Goal: Register for event/course: Sign up to attend an event or enroll in a course

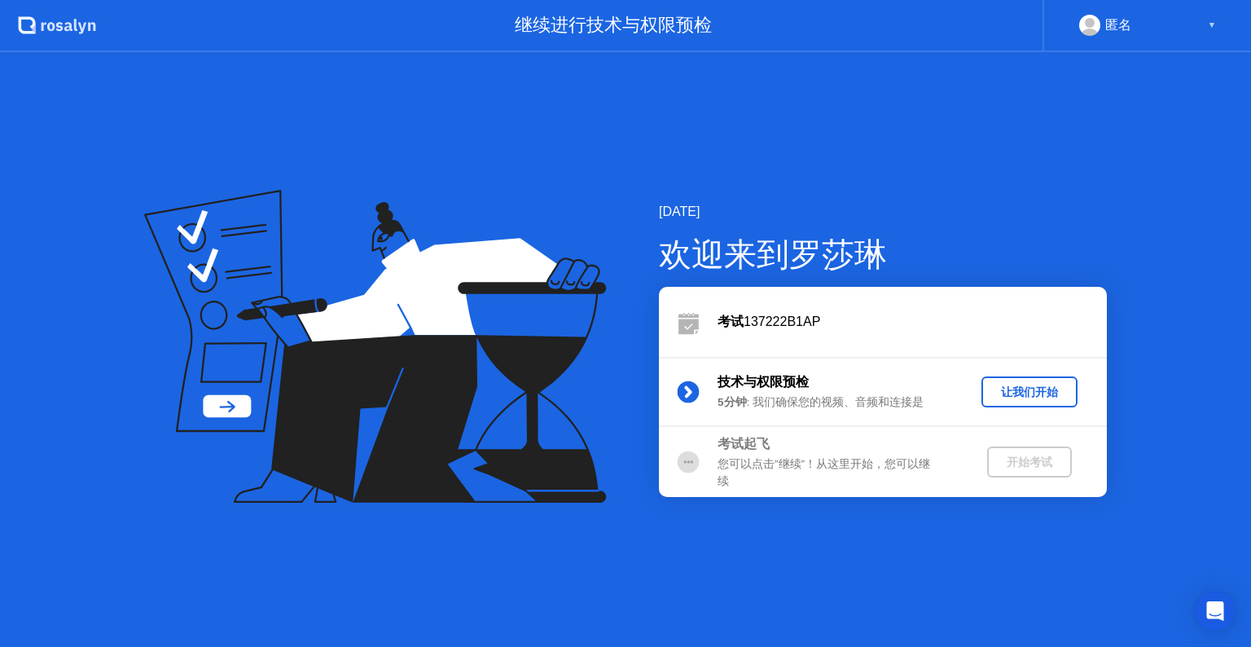
click at [1023, 385] on div "让我们开始" at bounding box center [1029, 391] width 83 height 15
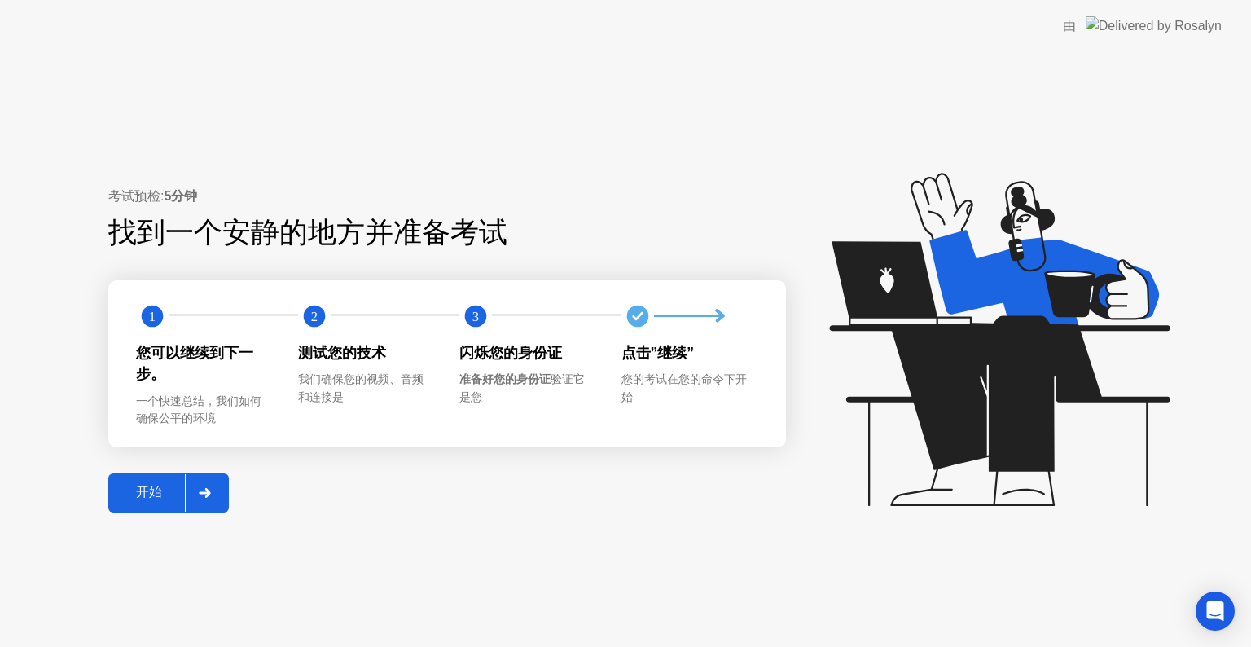
click at [142, 492] on div "开始" at bounding box center [149, 492] width 72 height 17
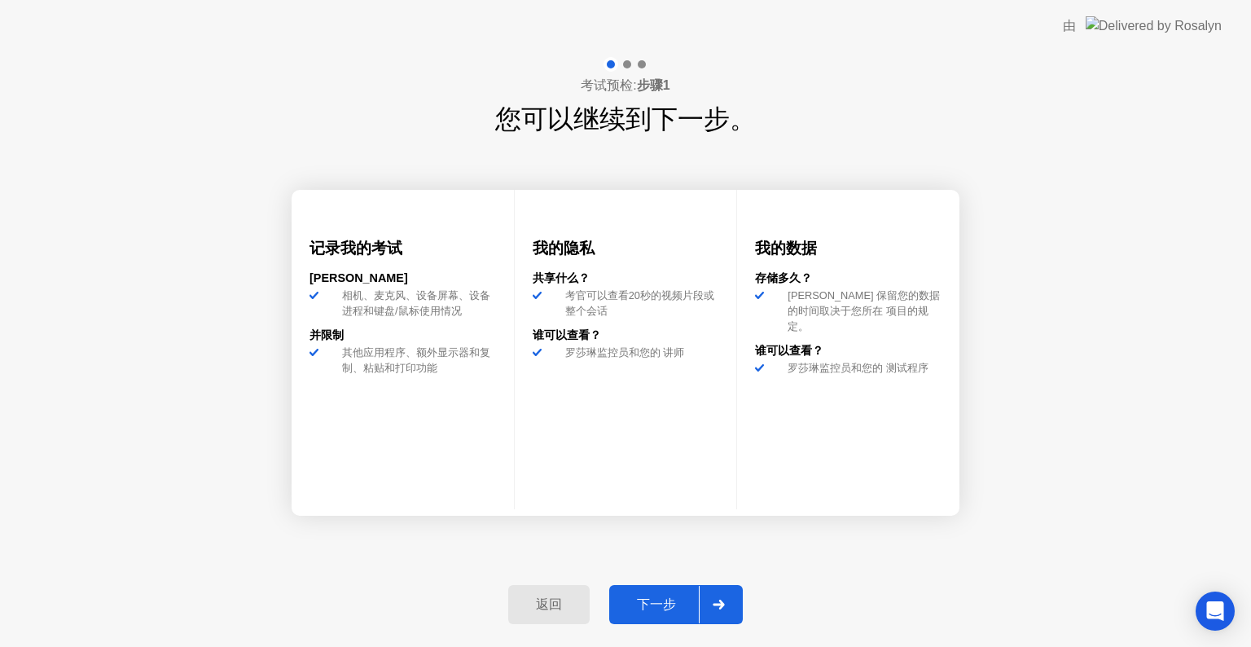
click at [668, 596] on div "下一步" at bounding box center [656, 604] width 85 height 17
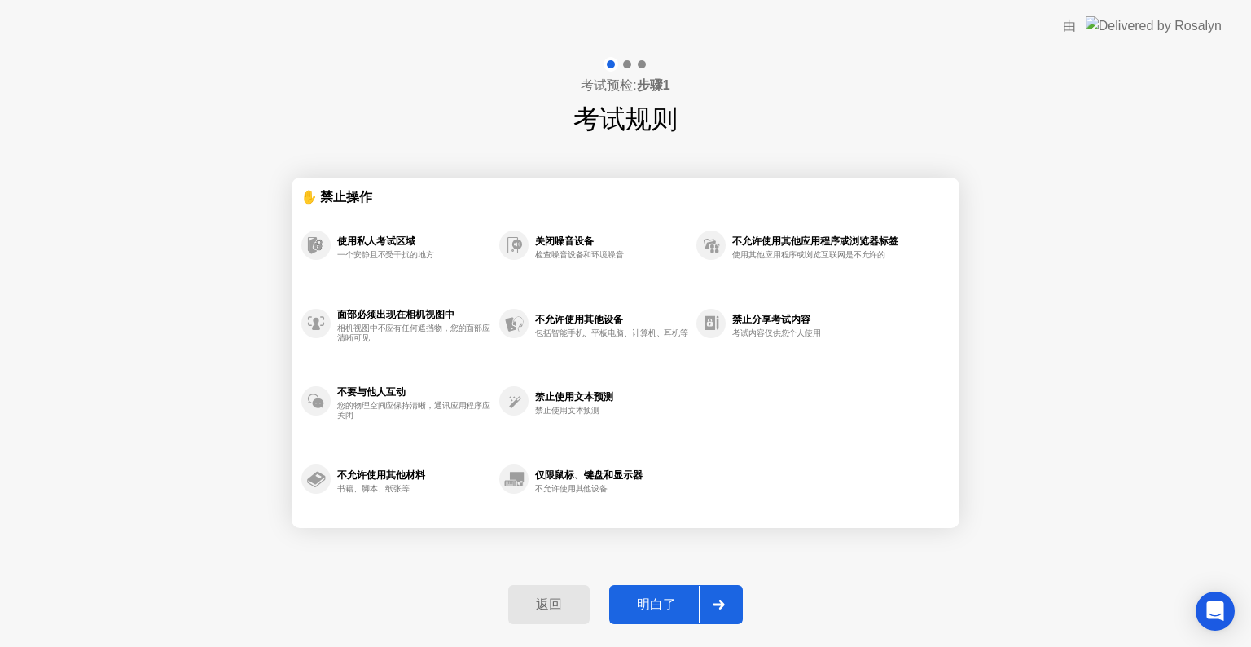
click at [669, 605] on div "明白了" at bounding box center [656, 604] width 85 height 17
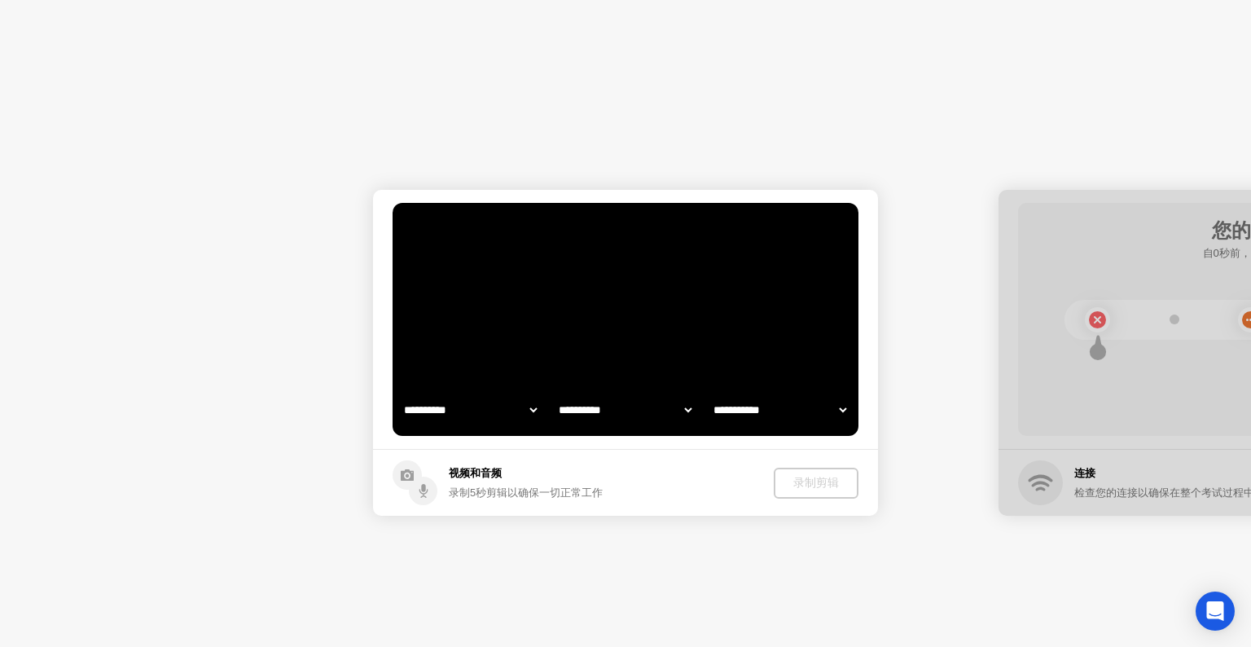
select select "**********"
select select "*******"
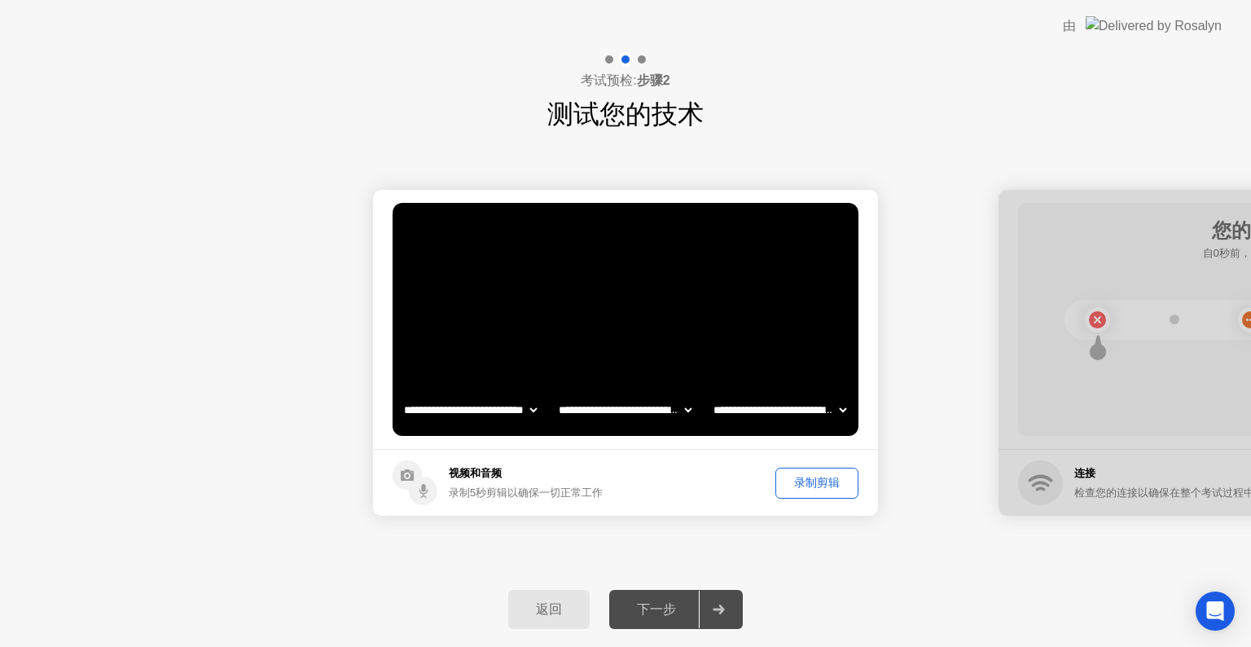
click at [831, 484] on div "录制剪辑" at bounding box center [817, 482] width 72 height 15
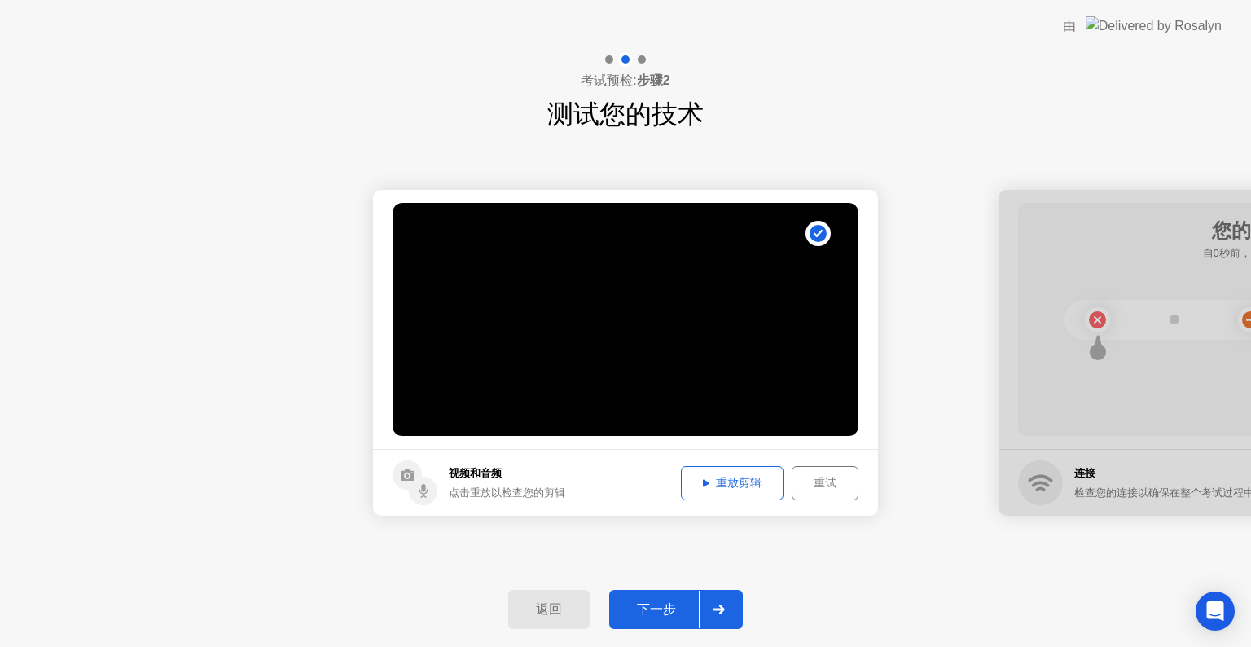
click at [681, 609] on div "下一步" at bounding box center [656, 609] width 85 height 17
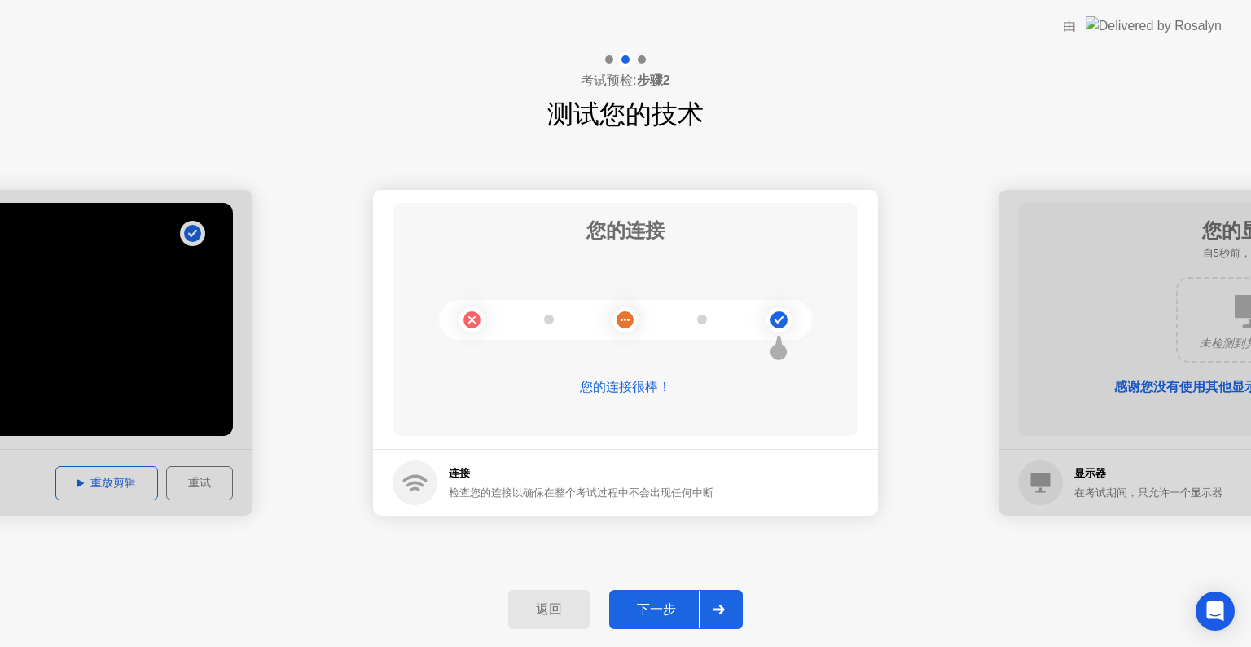
click at [670, 606] on div "下一步" at bounding box center [656, 609] width 85 height 17
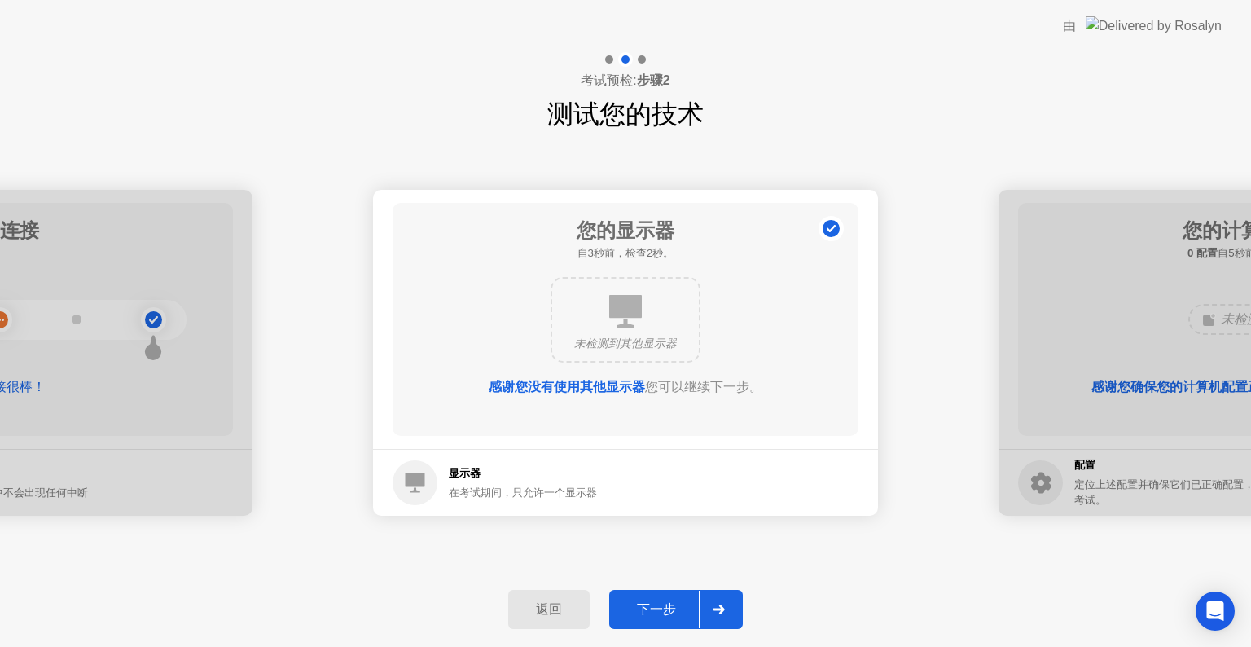
click at [671, 606] on div "下一步" at bounding box center [656, 609] width 85 height 17
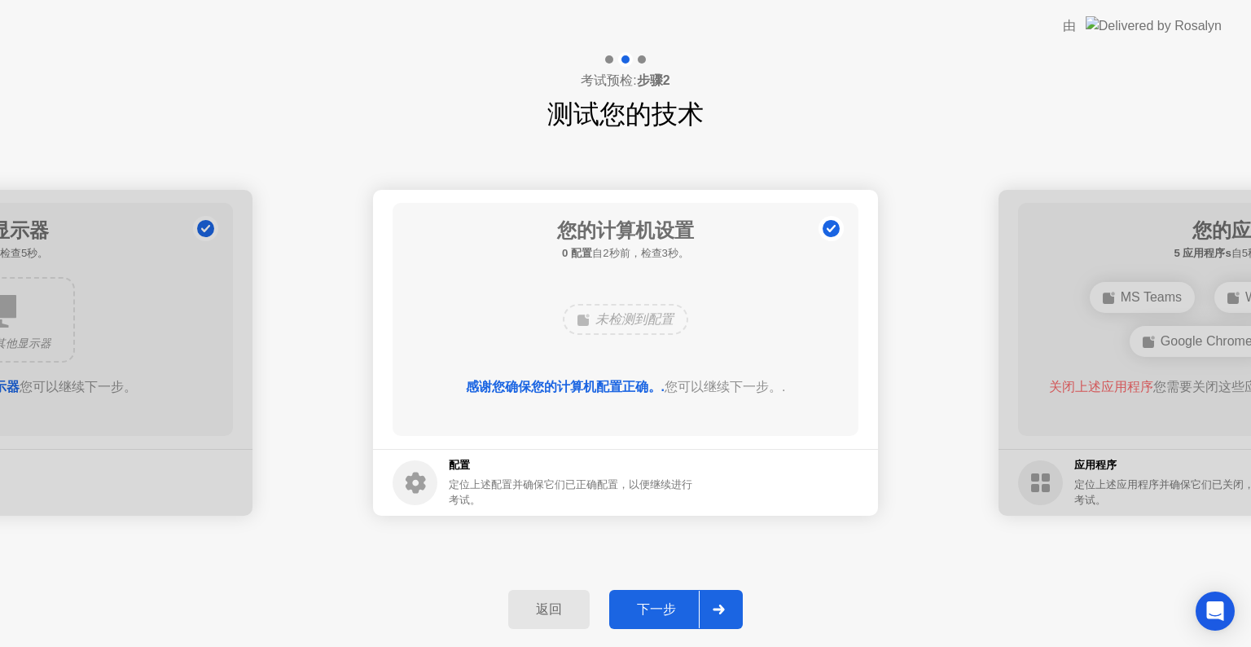
click at [670, 606] on div "下一步" at bounding box center [656, 609] width 85 height 17
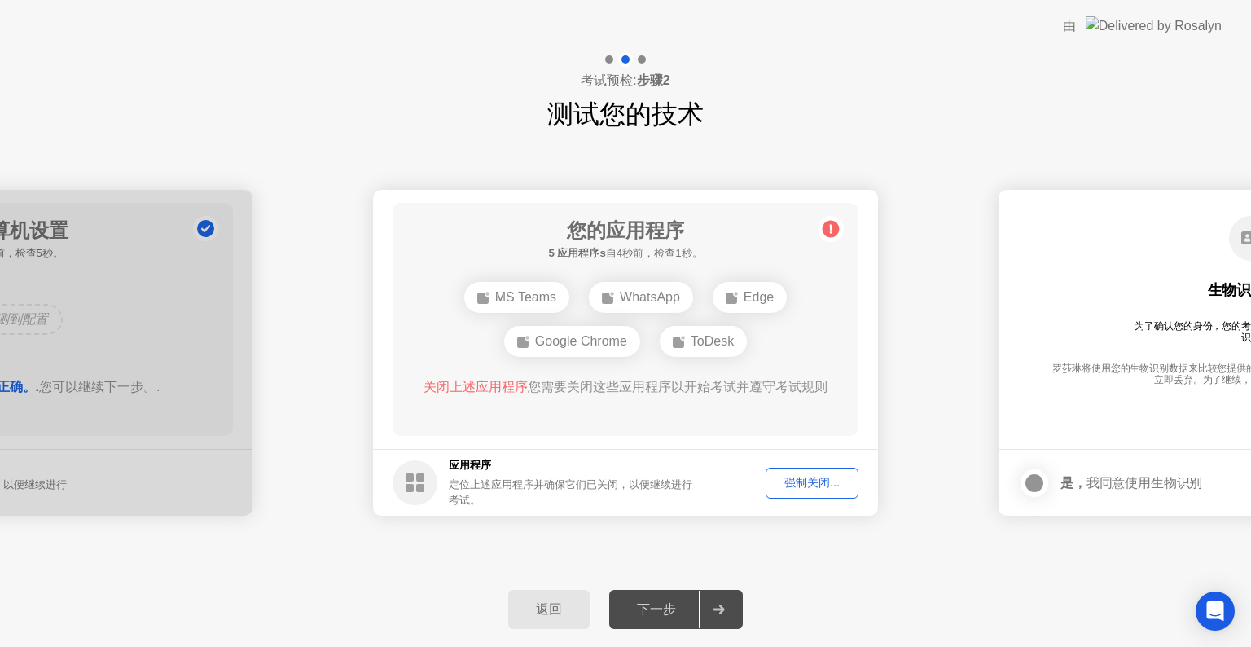
click at [833, 479] on div "强制关闭..." at bounding box center [811, 482] width 81 height 15
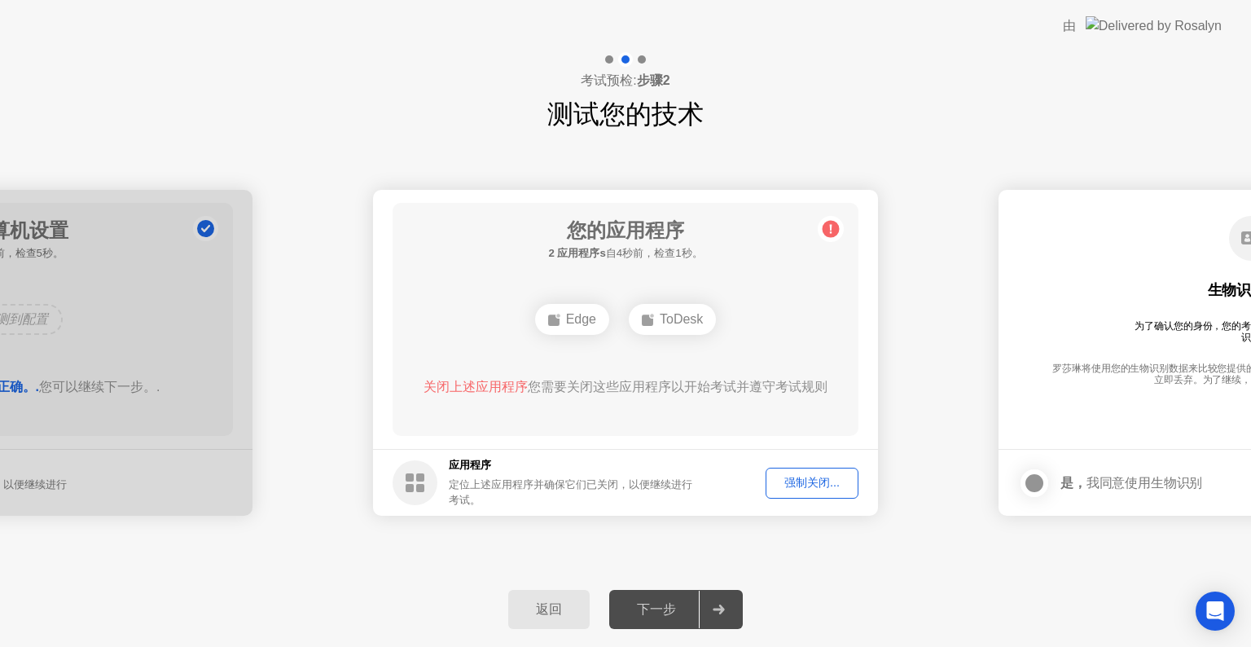
click at [804, 484] on div "强制关闭..." at bounding box center [811, 482] width 81 height 15
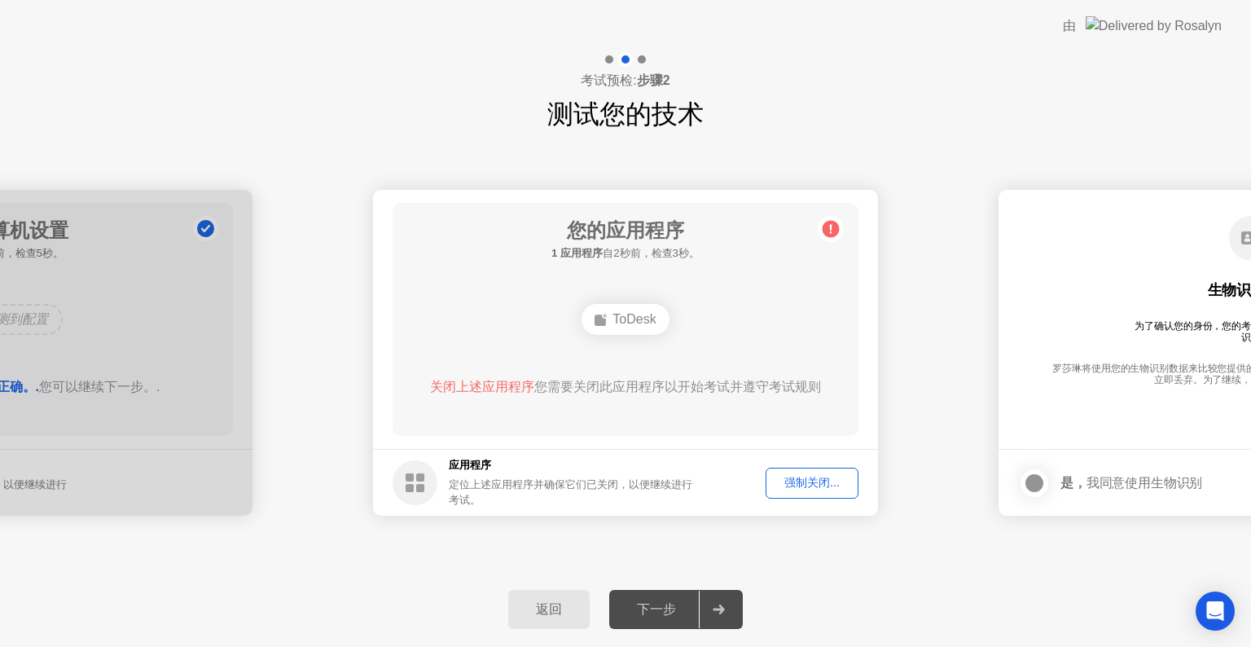
click at [795, 485] on div "强制关闭..." at bounding box center [811, 482] width 81 height 15
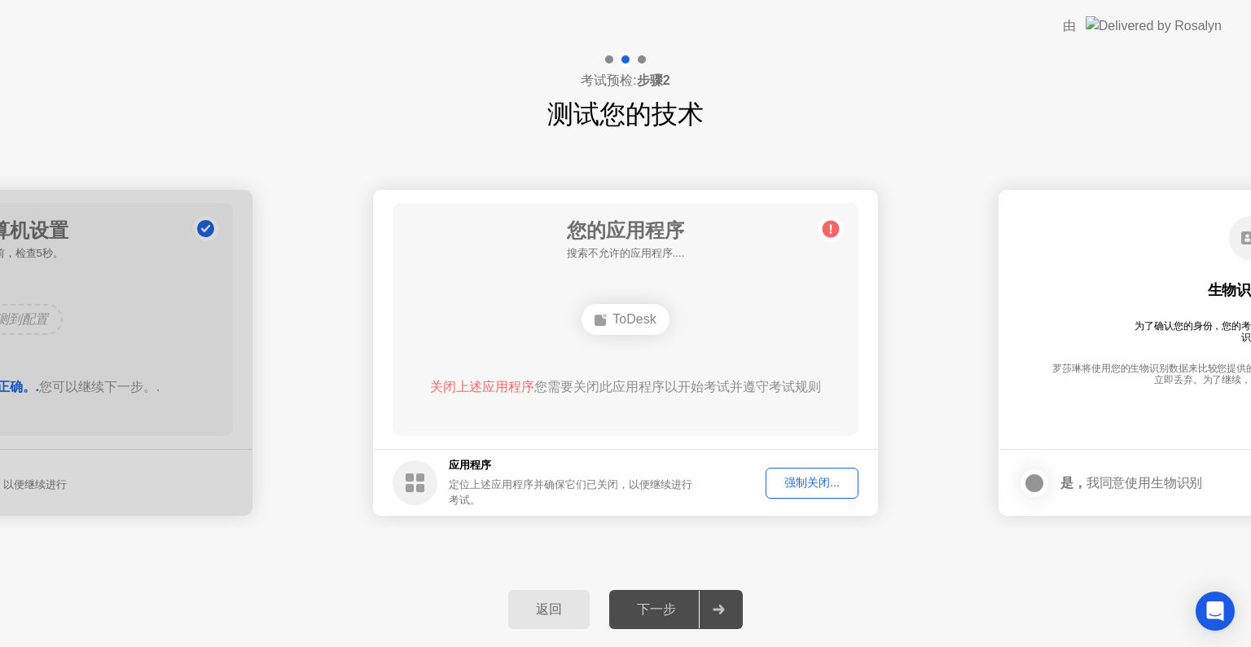
click at [795, 475] on div "强制关闭..." at bounding box center [811, 482] width 81 height 15
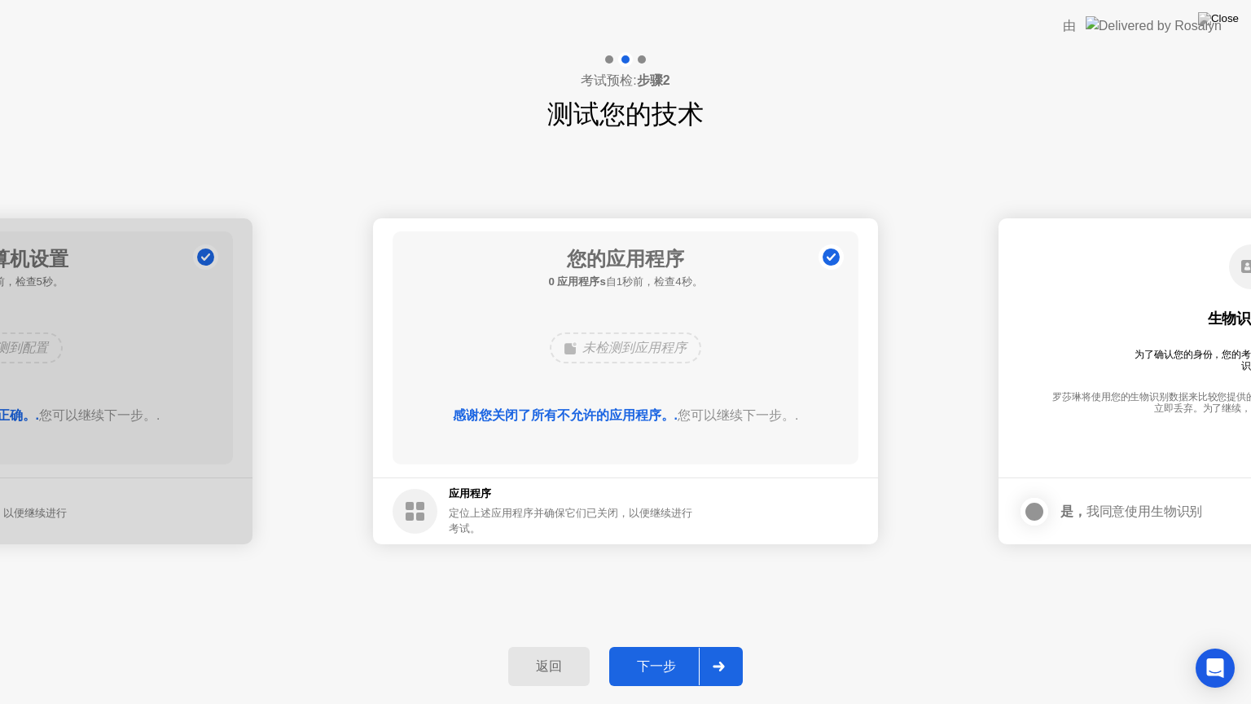
click at [679, 646] on div "下一步" at bounding box center [656, 666] width 85 height 17
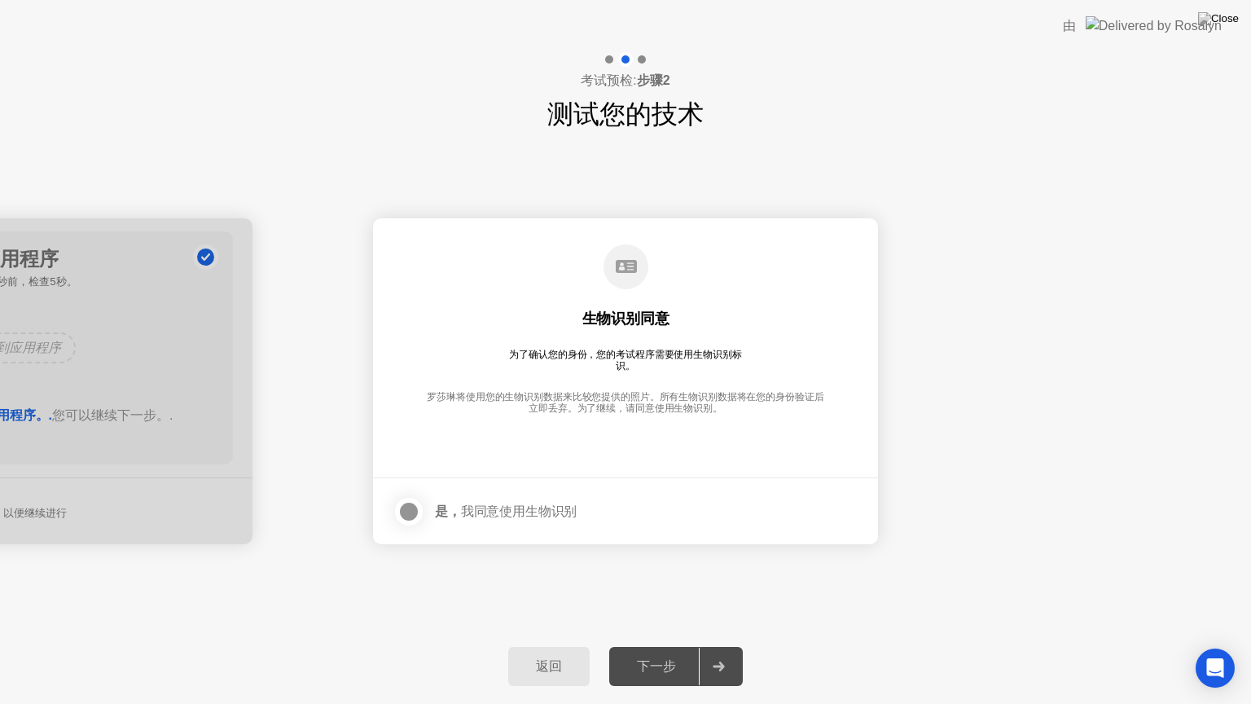
click at [400, 512] on div at bounding box center [409, 512] width 20 height 20
click at [668, 646] on div "下一步" at bounding box center [656, 666] width 85 height 17
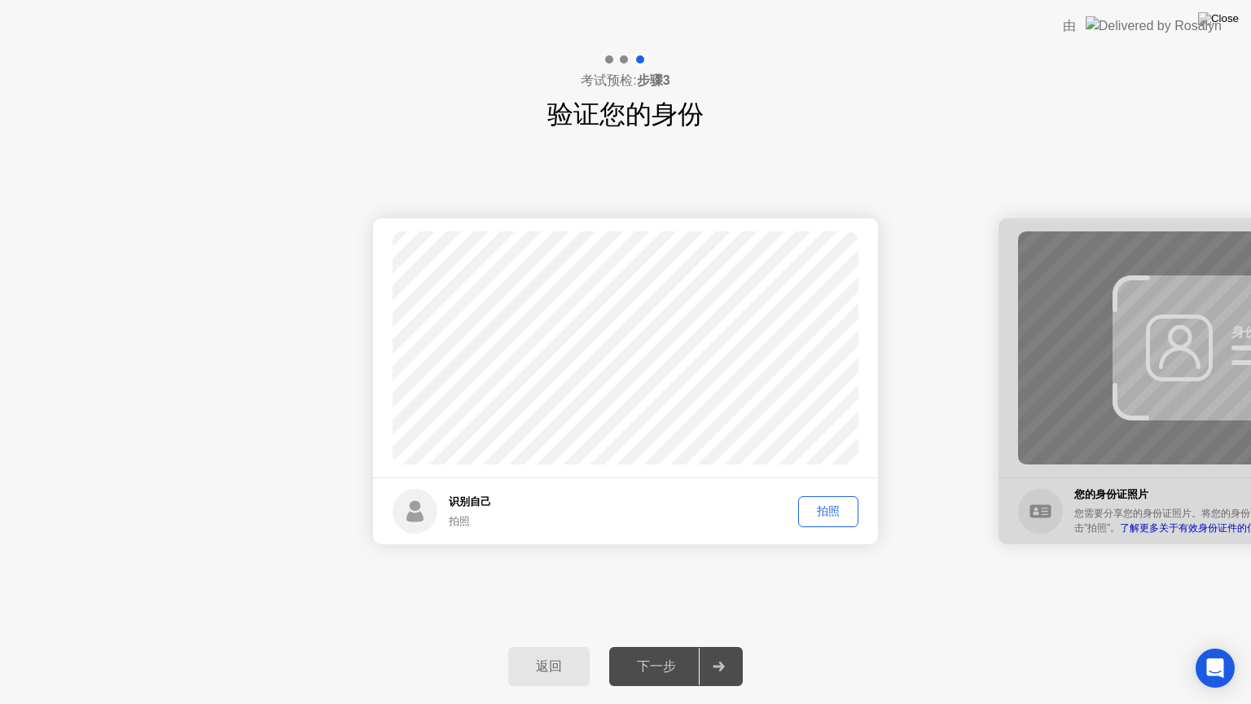
click at [832, 510] on div "拍照" at bounding box center [828, 510] width 49 height 15
click at [676, 646] on div "下一步" at bounding box center [656, 666] width 85 height 17
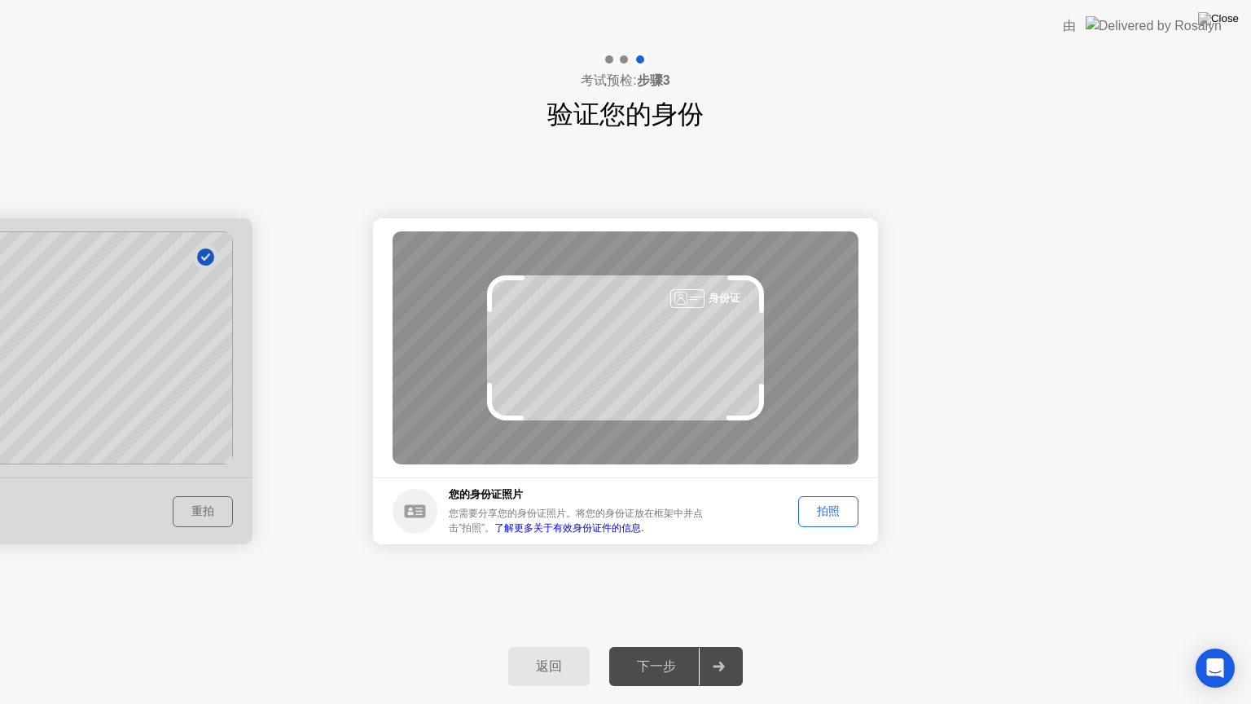
click at [828, 510] on div "拍照" at bounding box center [828, 510] width 49 height 15
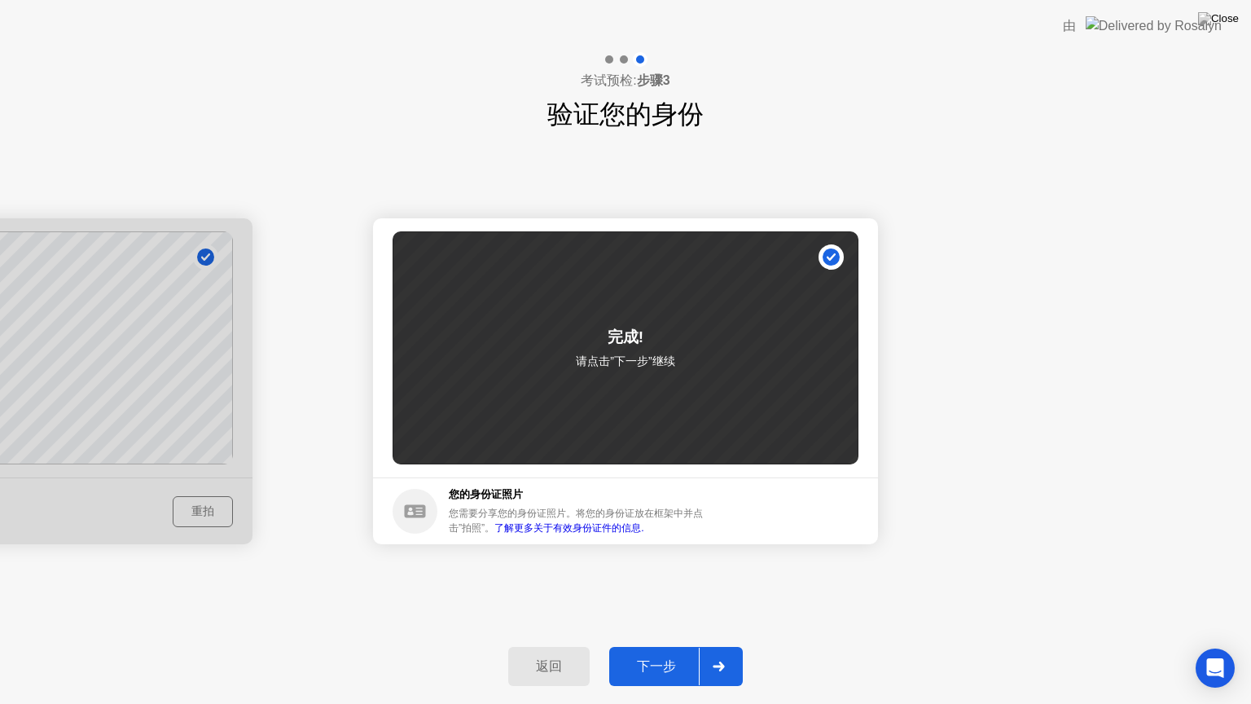
click at [669, 646] on div "下一步" at bounding box center [656, 666] width 85 height 17
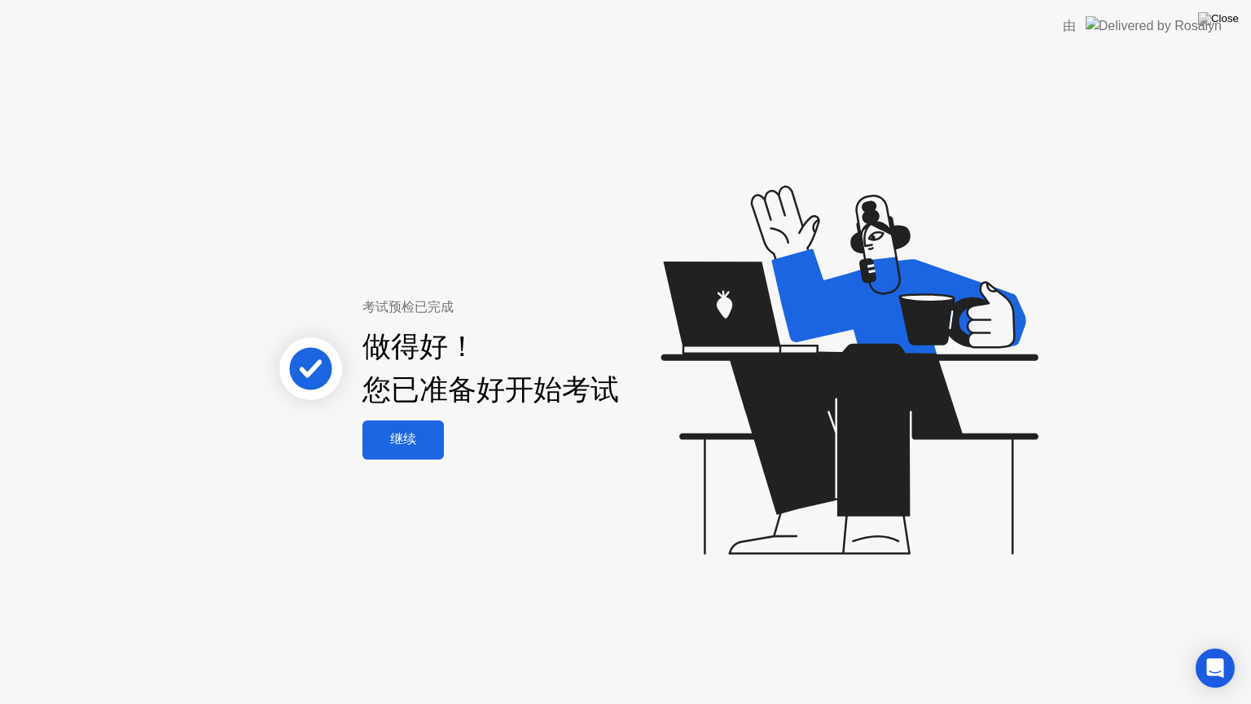
click at [424, 440] on div "继续" at bounding box center [403, 439] width 72 height 17
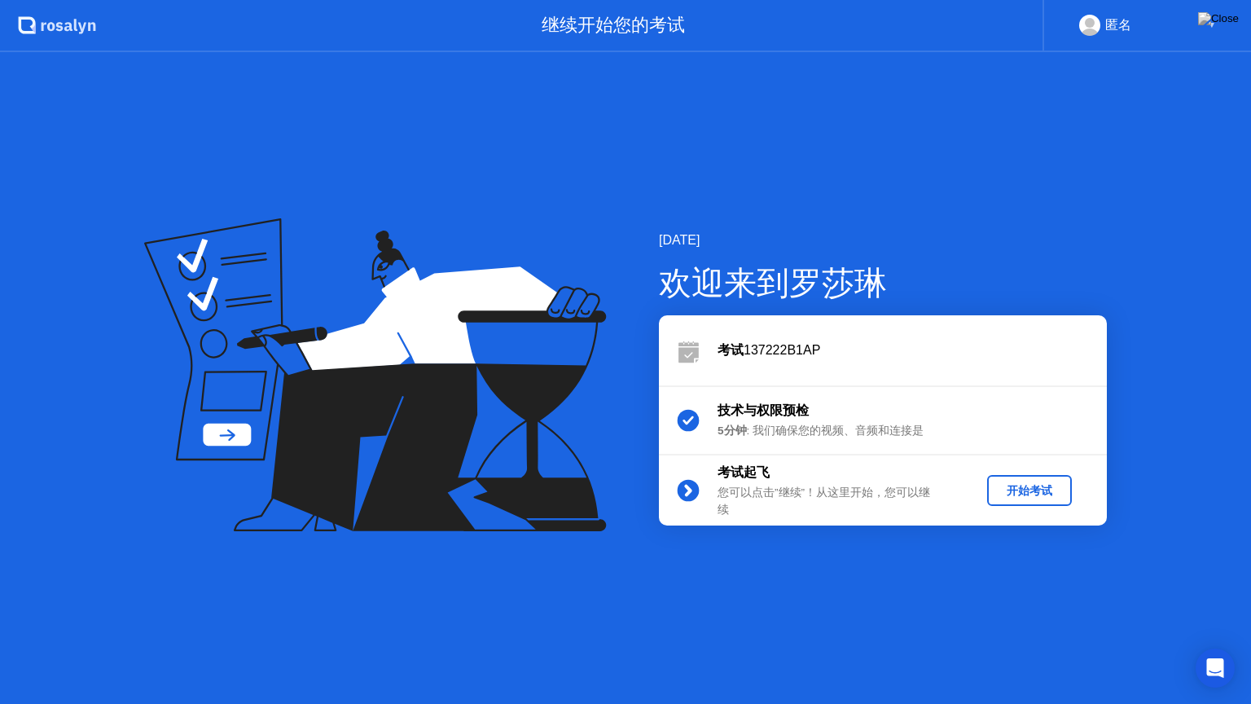
click at [1030, 492] on div "开始考试" at bounding box center [1030, 490] width 72 height 15
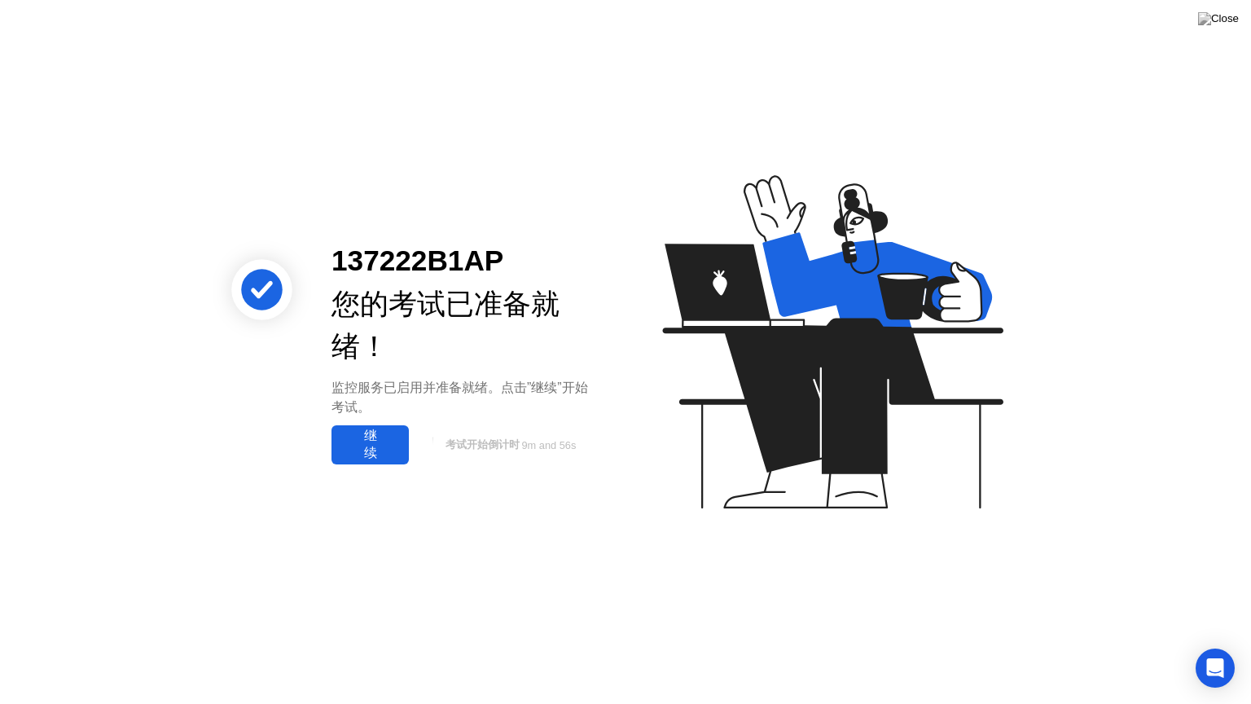
click at [367, 451] on div "继续" at bounding box center [370, 445] width 68 height 34
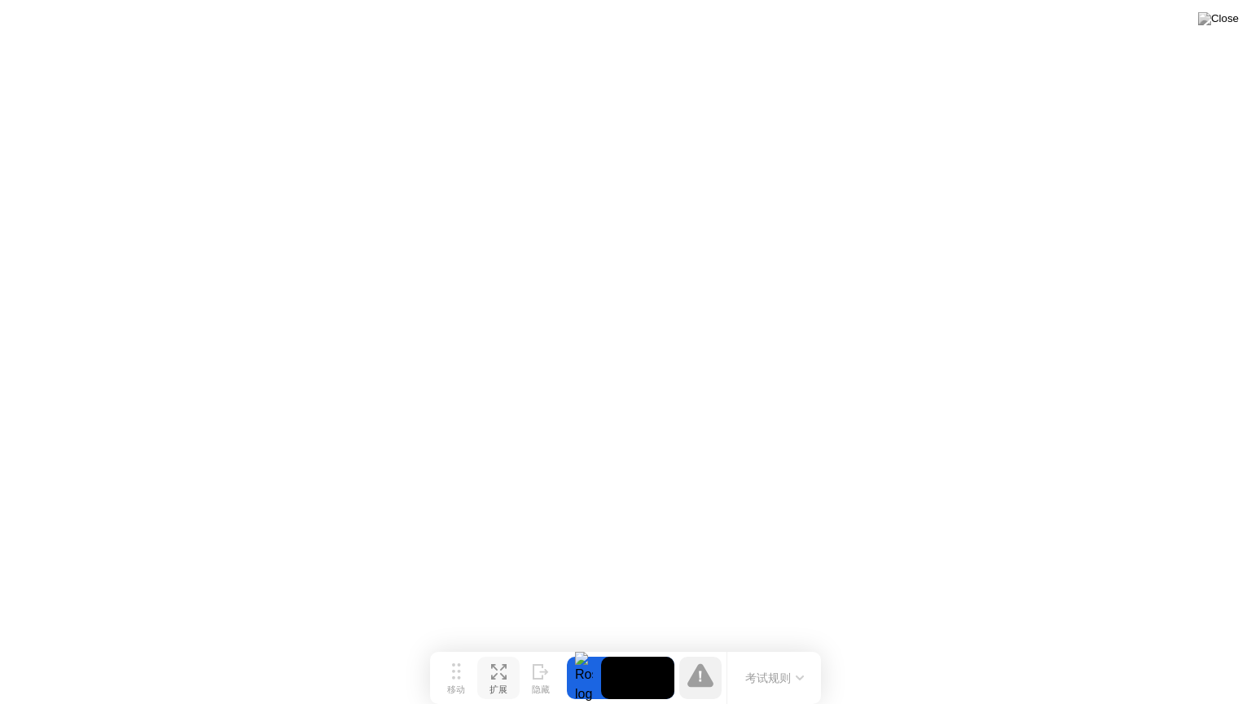
click at [499, 646] on icon at bounding box center [498, 671] width 15 height 15
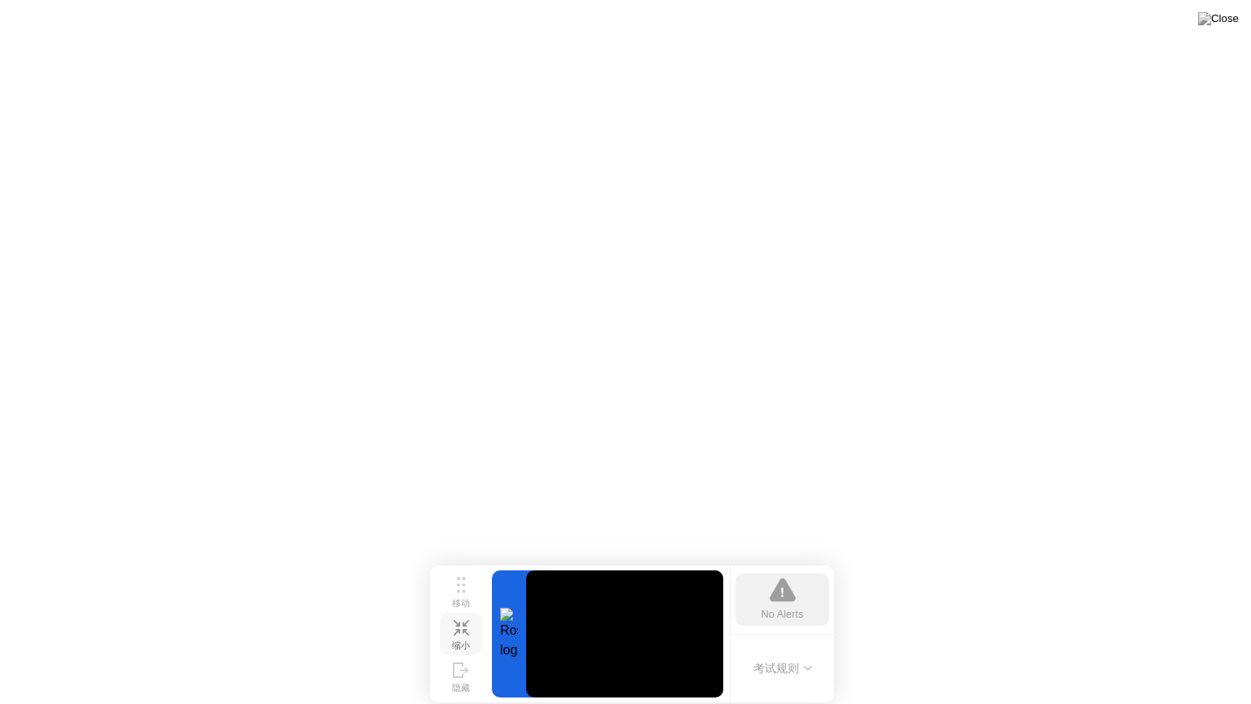
click at [463, 635] on icon at bounding box center [466, 632] width 7 height 7
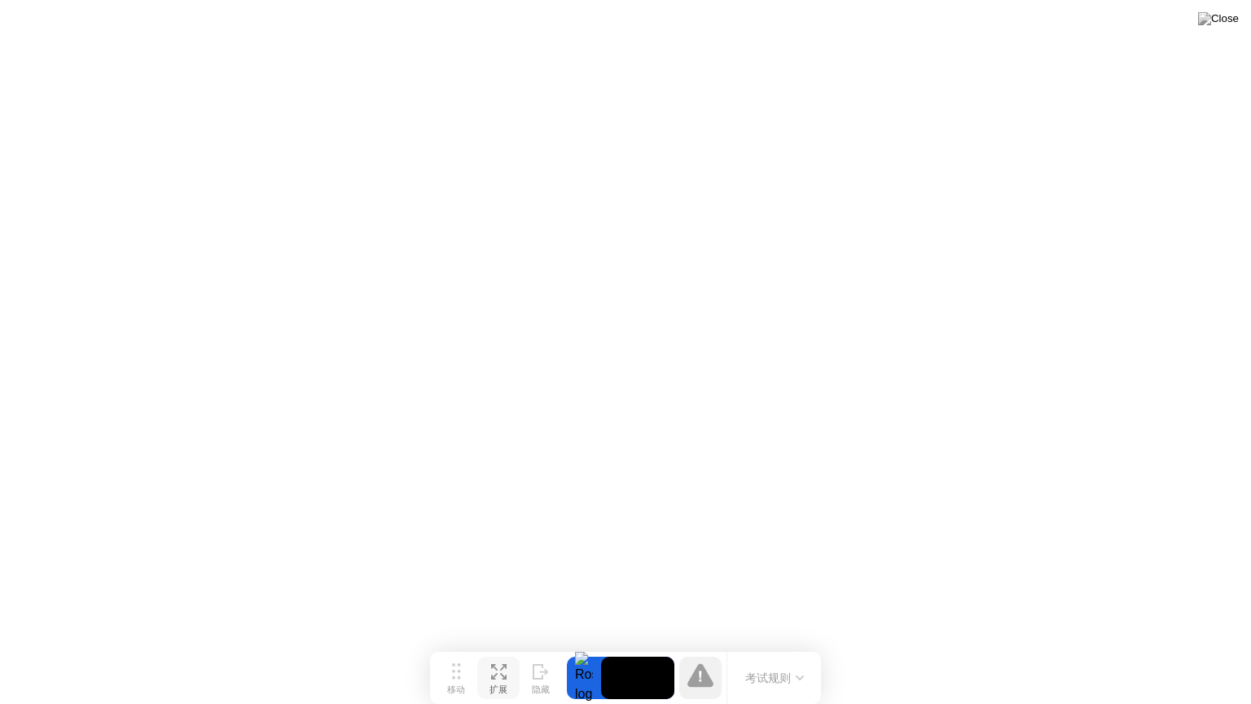
click at [762, 646] on button "考试规则" at bounding box center [774, 678] width 68 height 17
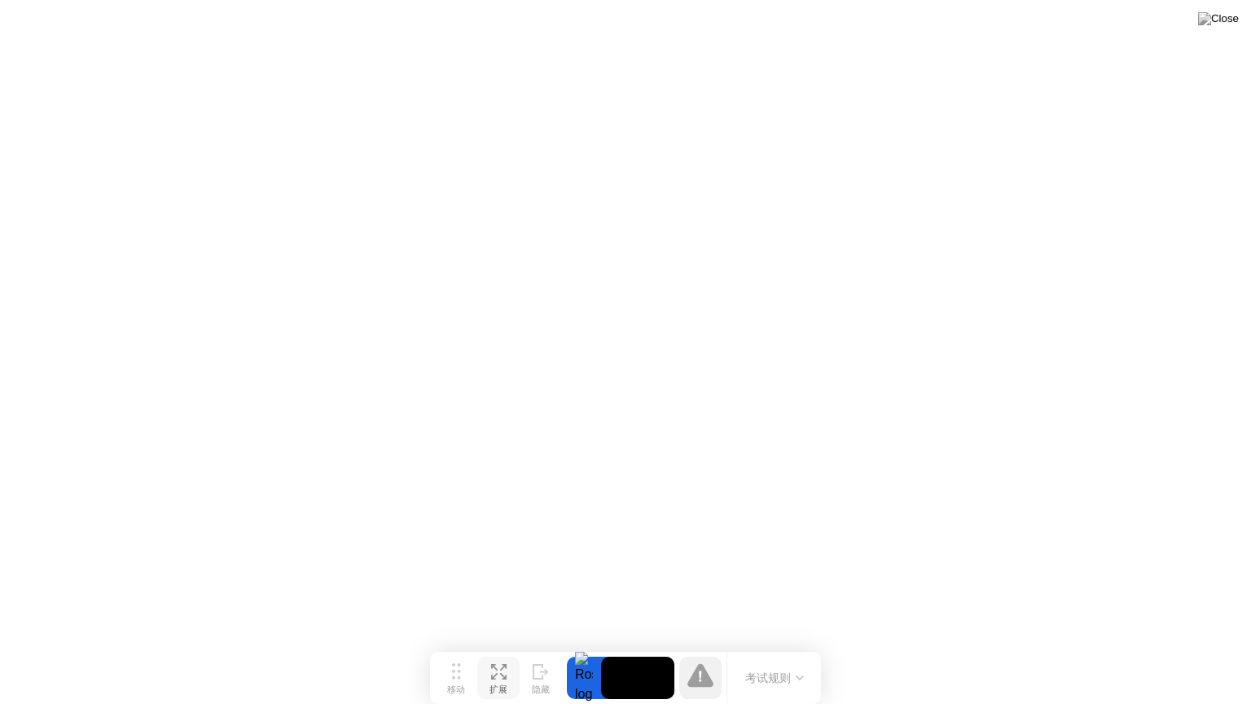
click at [577, 646] on div at bounding box center [584, 678] width 34 height 42
click at [636, 646] on video at bounding box center [637, 678] width 73 height 42
click at [690, 646] on icon at bounding box center [700, 675] width 26 height 26
click at [697, 646] on icon at bounding box center [700, 675] width 26 height 24
click at [763, 646] on button "考试规则" at bounding box center [774, 678] width 68 height 17
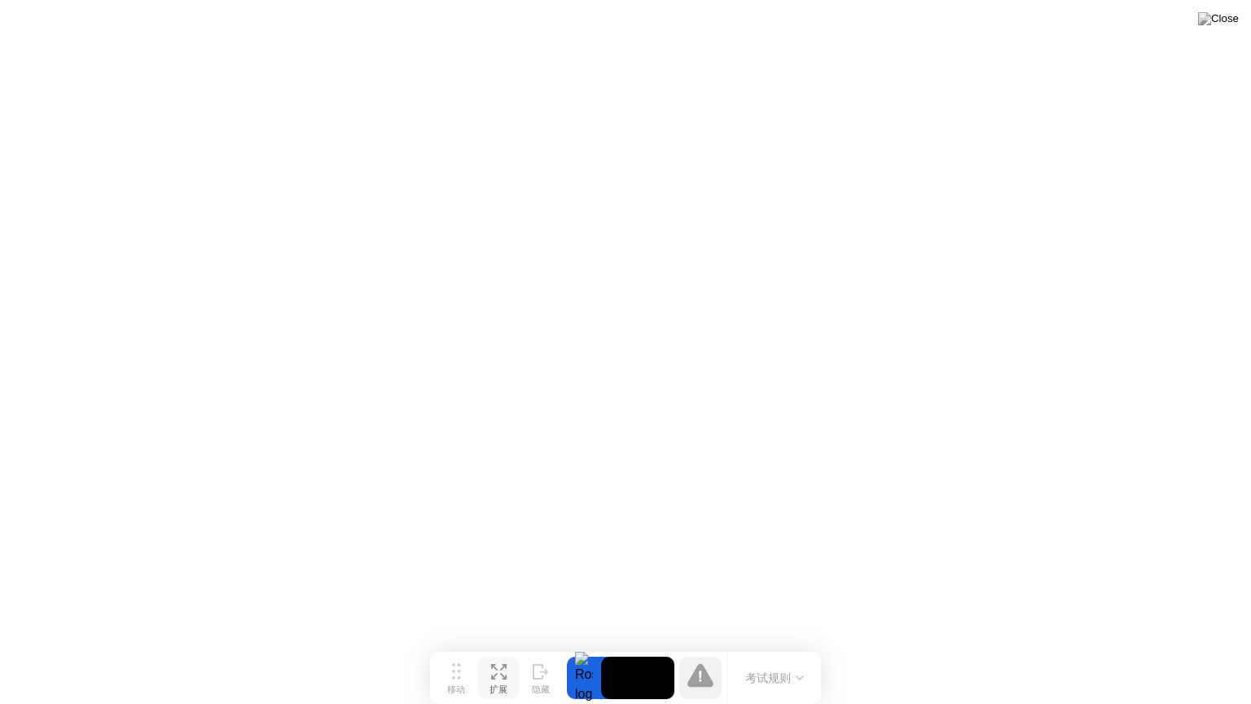
click at [705, 646] on icon at bounding box center [700, 675] width 26 height 24
click at [779, 646] on div "考试规则" at bounding box center [774, 678] width 94 height 52
click at [794, 646] on button "考试规则" at bounding box center [774, 678] width 68 height 17
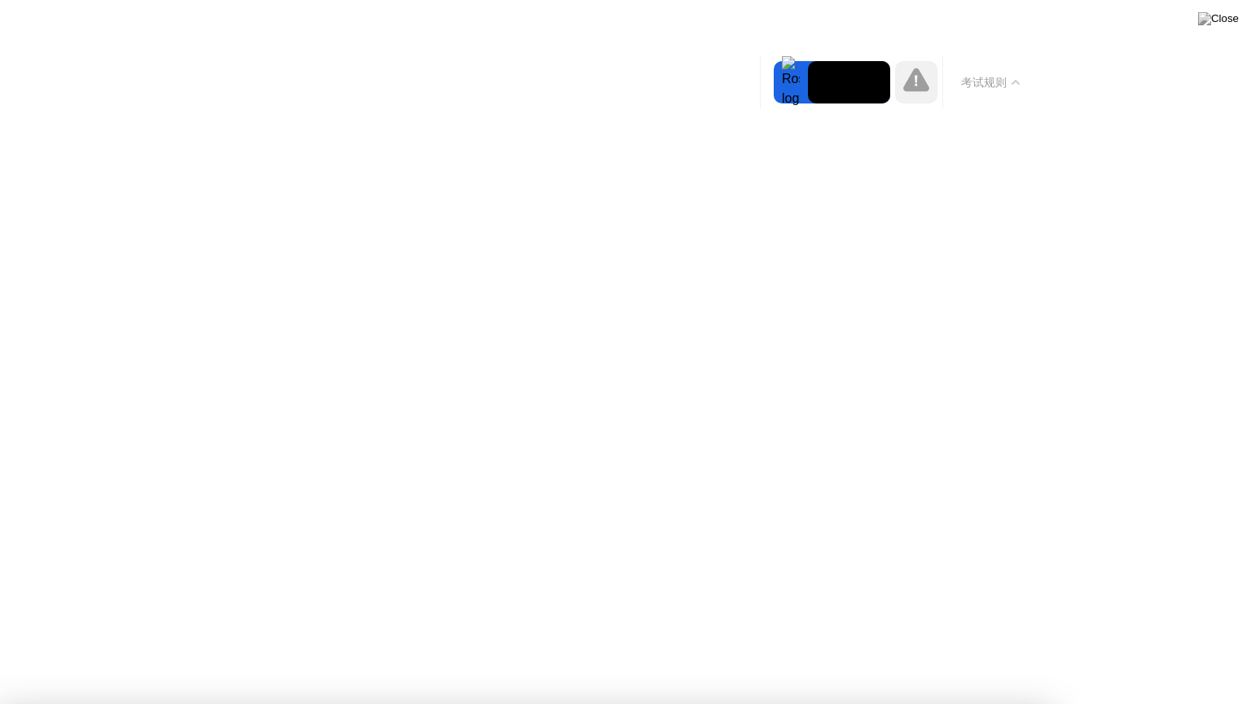
click at [919, 81] on icon at bounding box center [916, 80] width 26 height 24
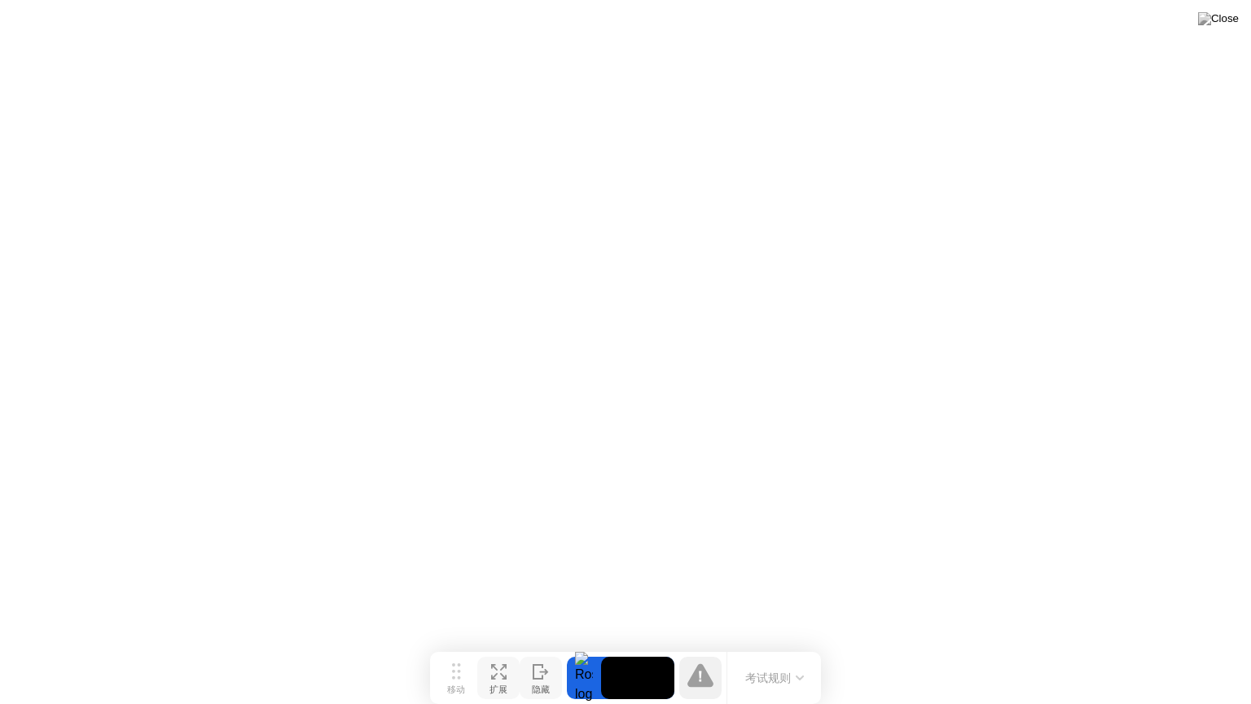
click at [541, 646] on div at bounding box center [541, 677] width 16 height 15
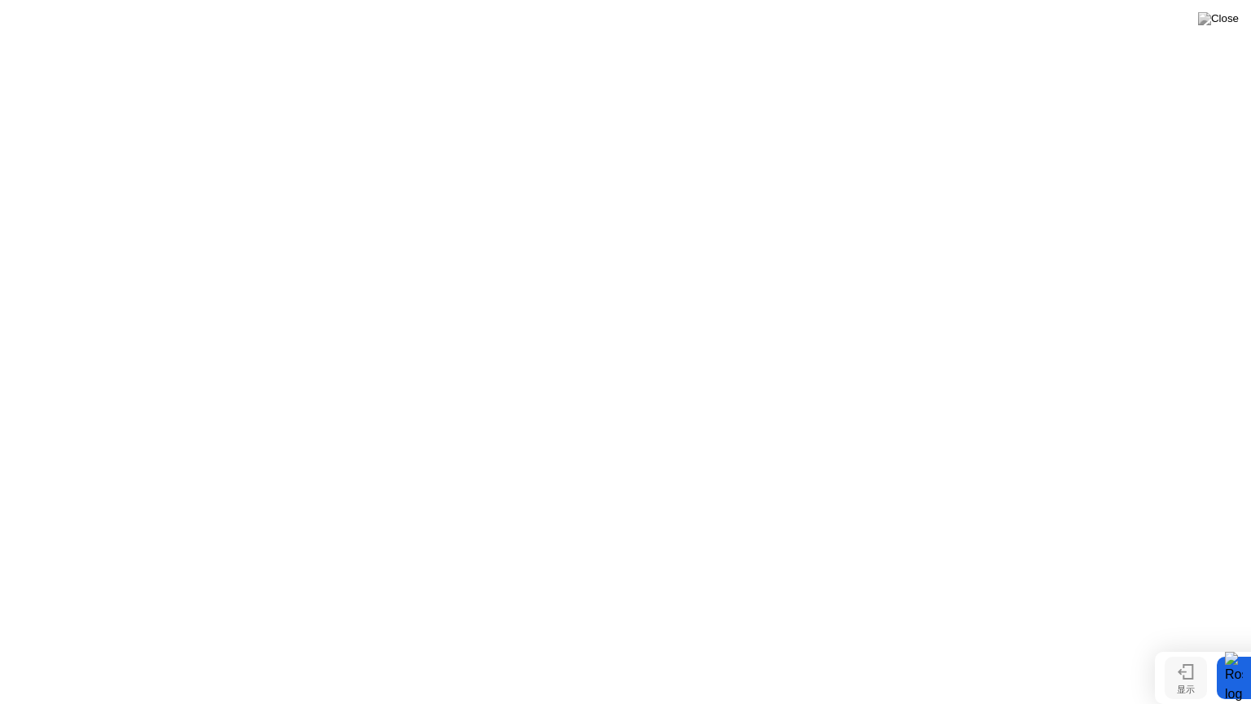
click at [1175, 646] on button "显示" at bounding box center [1186, 678] width 42 height 42
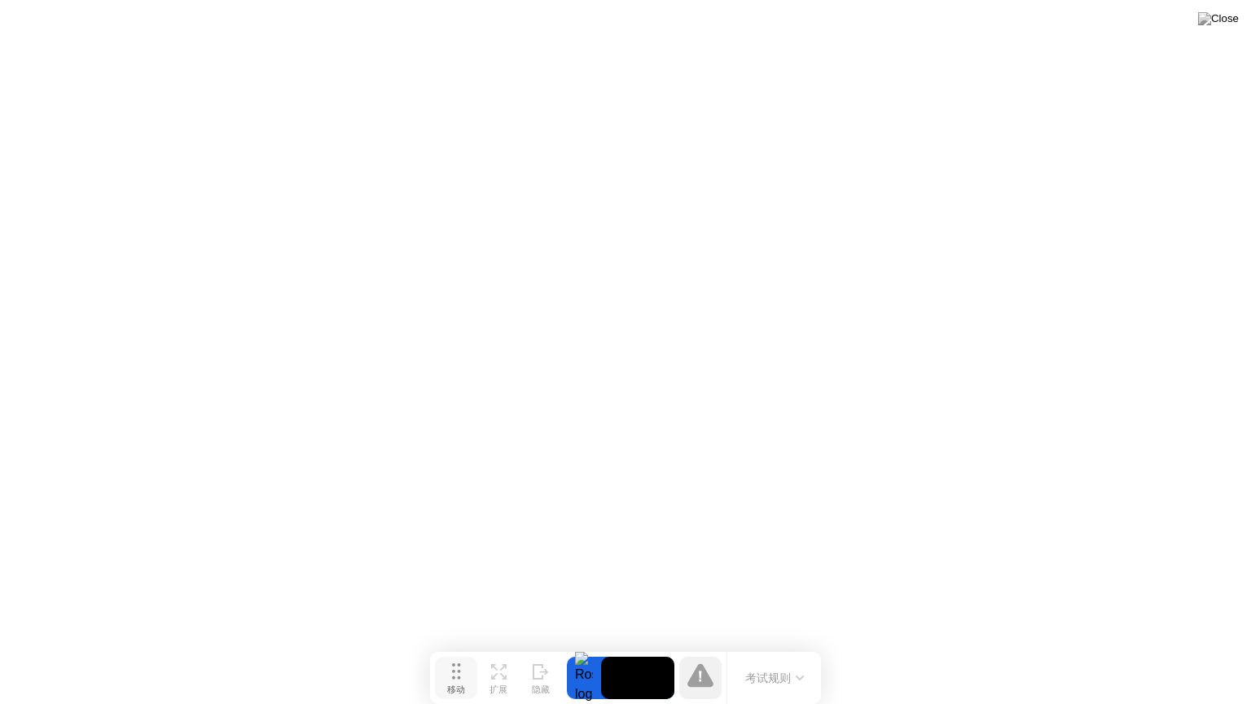
click at [464, 646] on div "移动" at bounding box center [456, 689] width 18 height 11
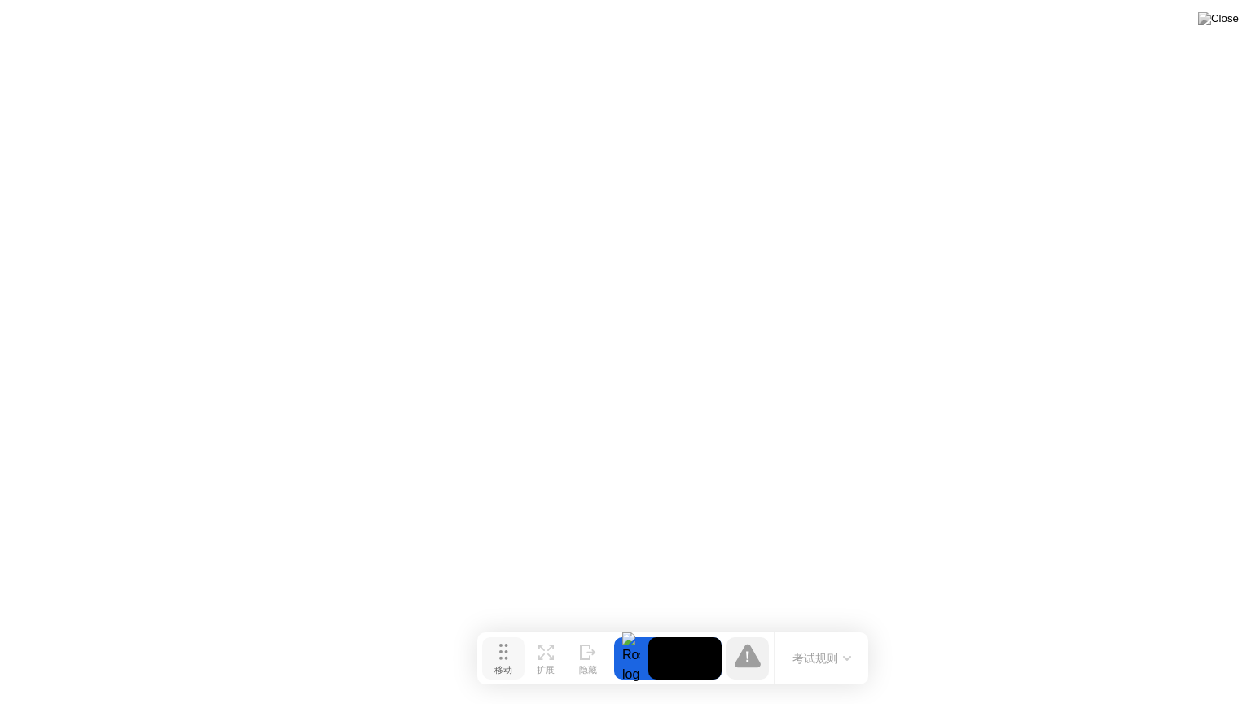
drag, startPoint x: 464, startPoint y: 681, endPoint x: 508, endPoint y: 661, distance: 48.1
click at [508, 646] on div "移动" at bounding box center [503, 670] width 18 height 11
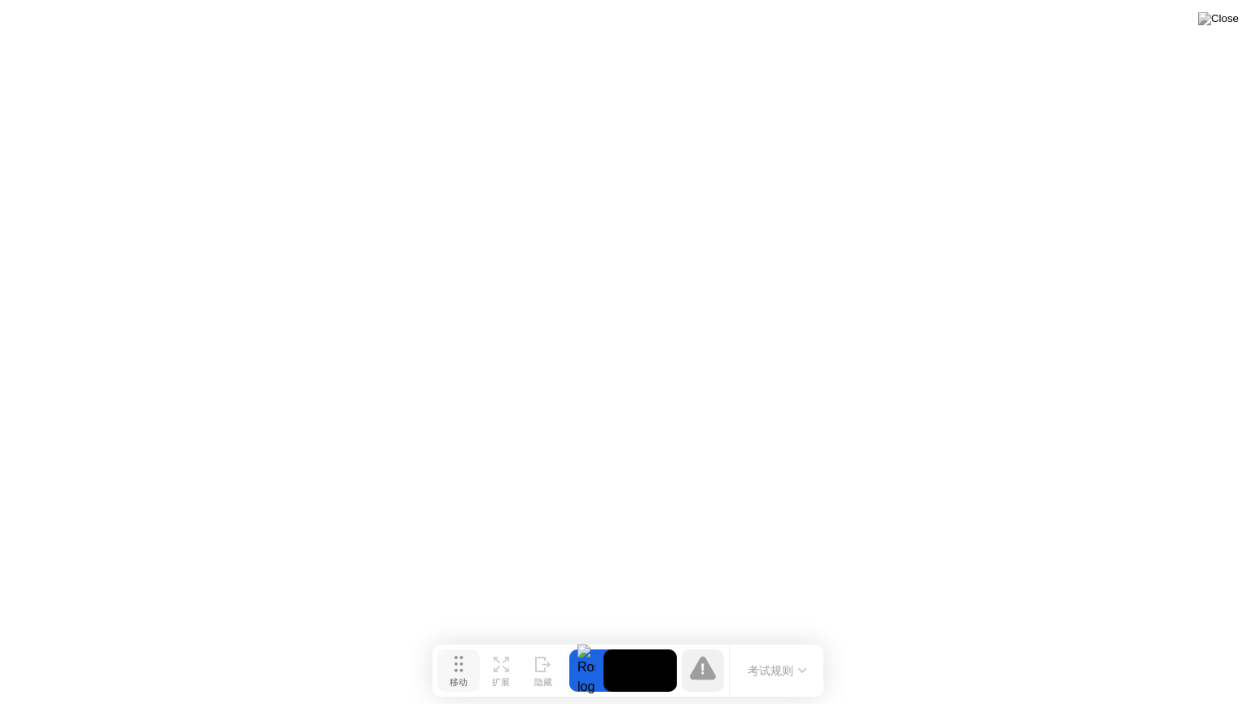
drag, startPoint x: 499, startPoint y: 659, endPoint x: 457, endPoint y: 671, distance: 44.1
click at [457, 646] on icon at bounding box center [459, 664] width 9 height 16
click at [541, 646] on icon at bounding box center [539, 664] width 9 height 14
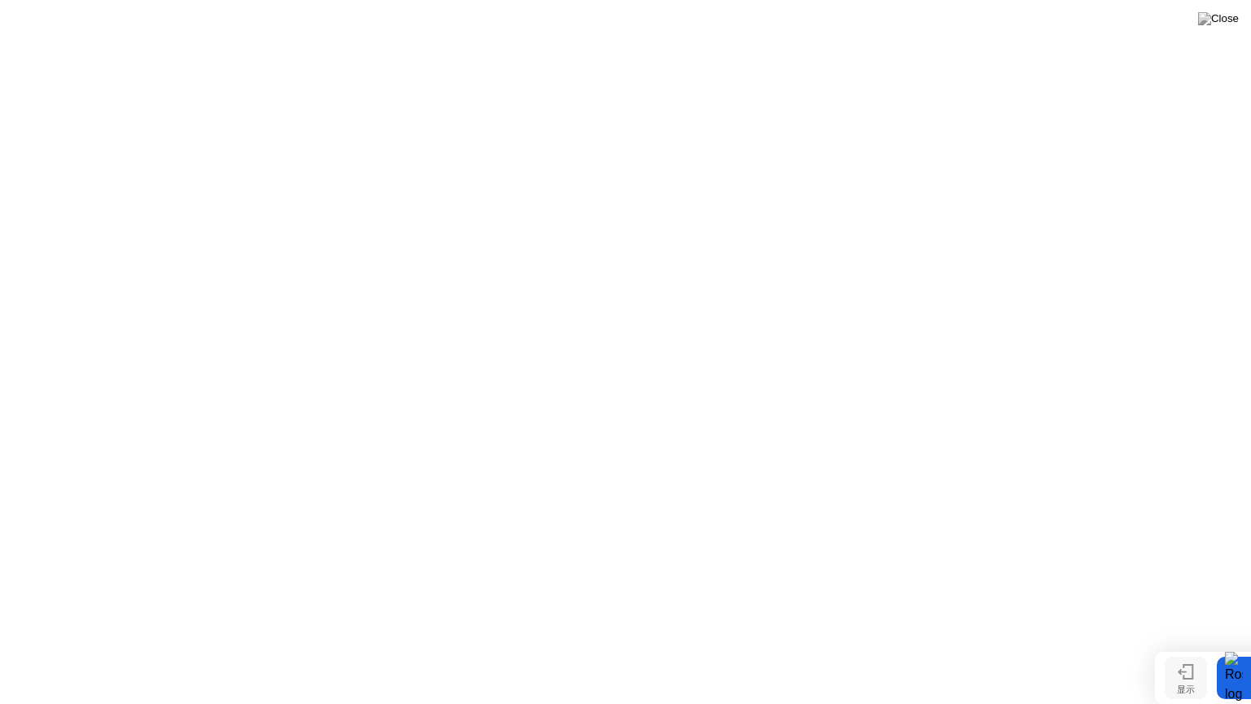
click at [1186, 646] on div "显示" at bounding box center [1186, 689] width 18 height 11
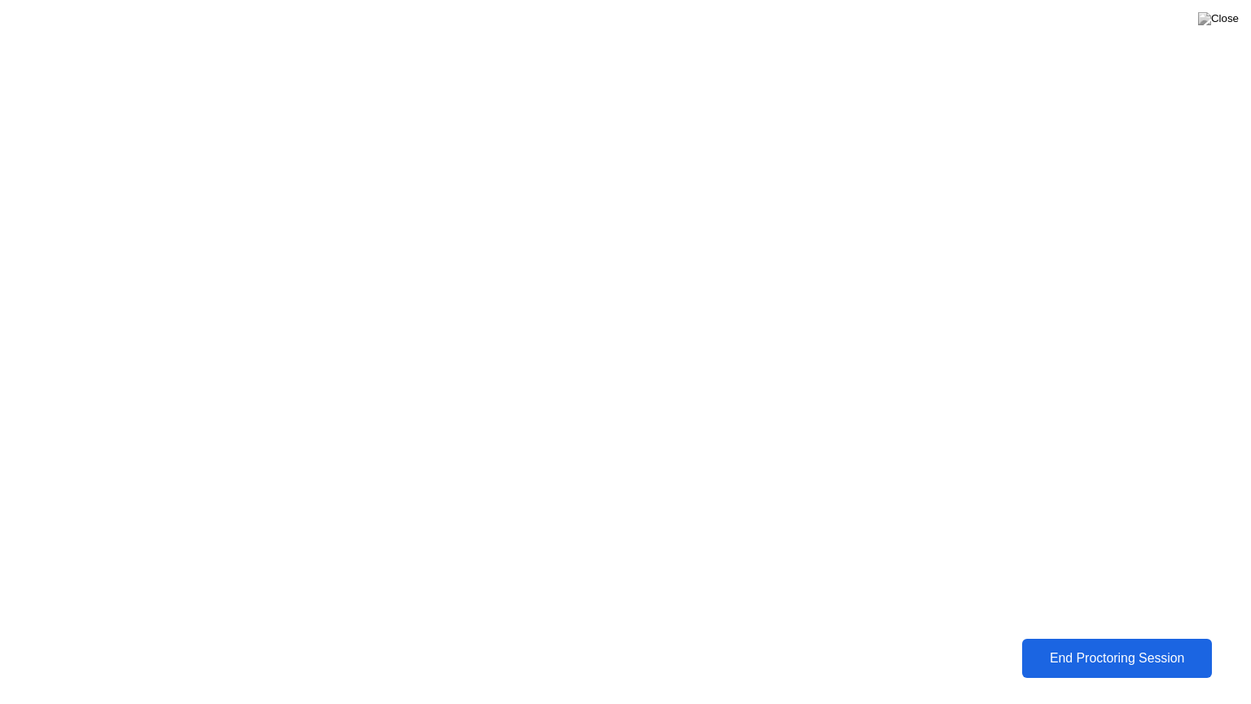
click at [1091, 646] on div "End Proctoring Session" at bounding box center [1117, 658] width 180 height 15
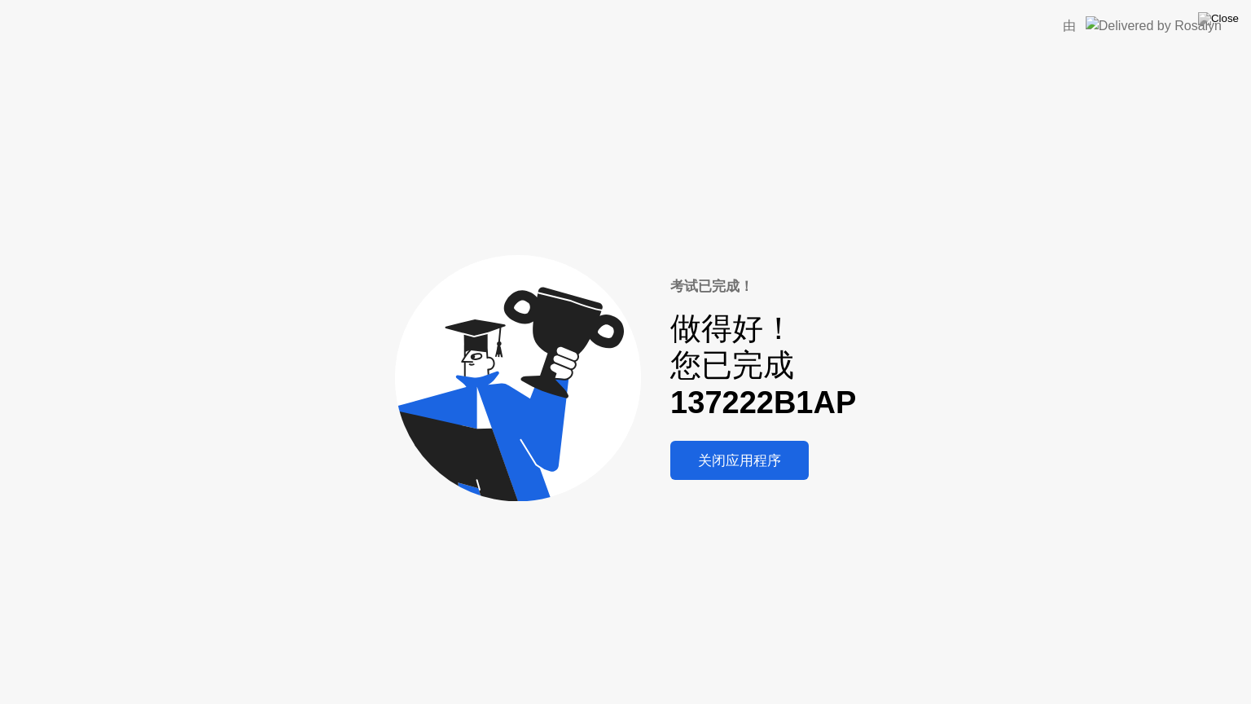
click at [790, 471] on button "关闭应用程序" at bounding box center [739, 460] width 138 height 39
